Goal: Information Seeking & Learning: Learn about a topic

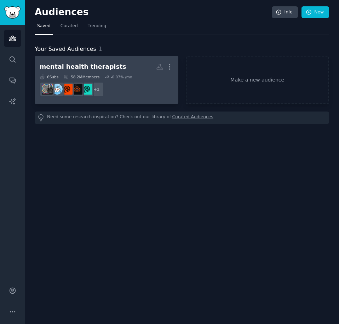
click at [86, 66] on div "mental health therapists" at bounding box center [83, 67] width 87 height 9
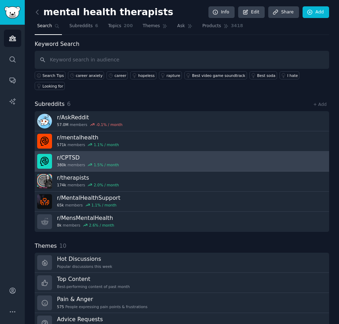
click at [73, 154] on h3 "r/ CPTSD" at bounding box center [88, 157] width 62 height 7
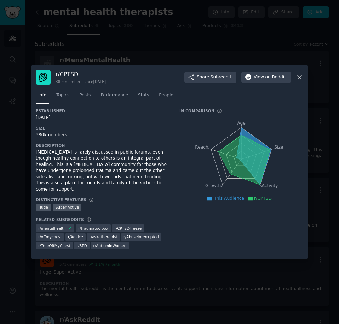
click at [301, 80] on icon at bounding box center [298, 76] width 7 height 7
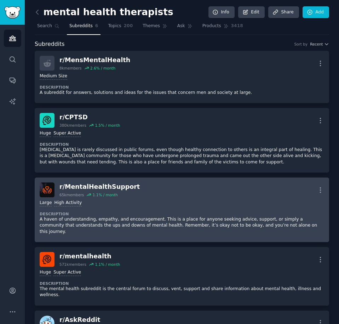
click at [102, 188] on div "r/ MentalHealthSupport" at bounding box center [99, 187] width 80 height 9
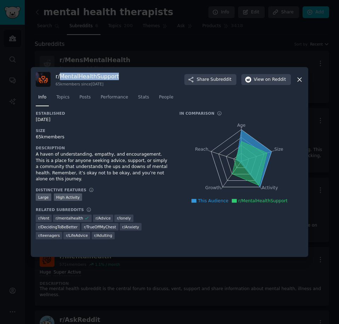
drag, startPoint x: 126, startPoint y: 79, endPoint x: 62, endPoint y: 78, distance: 63.6
click at [62, 78] on div "r/ MentalHealthSupport 65k members since [DATE] Share Subreddit View on Reddit" at bounding box center [169, 79] width 267 height 15
copy h3 "MentalHealthSupport"
click at [296, 79] on icon at bounding box center [298, 79] width 7 height 7
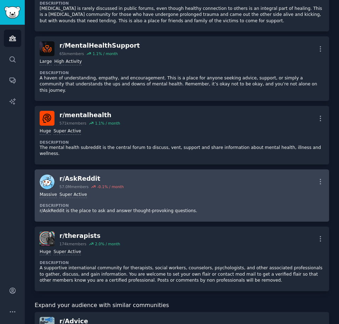
scroll to position [177, 0]
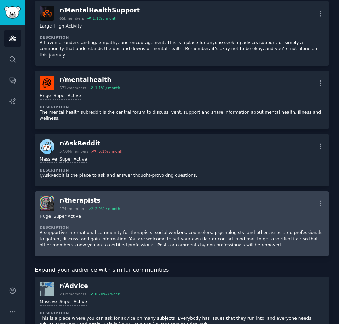
click at [86, 196] on div "r/ therapists" at bounding box center [89, 200] width 60 height 9
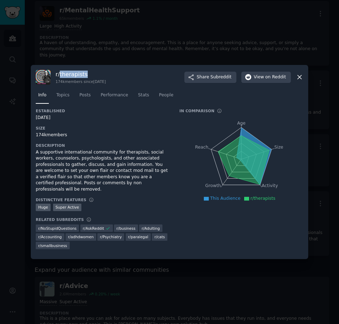
drag, startPoint x: 88, startPoint y: 80, endPoint x: 59, endPoint y: 79, distance: 28.3
click at [59, 78] on h3 "r/ therapists" at bounding box center [80, 74] width 50 height 7
copy h3 "therapists"
click at [300, 81] on icon at bounding box center [298, 76] width 7 height 7
